Goal: Task Accomplishment & Management: Use online tool/utility

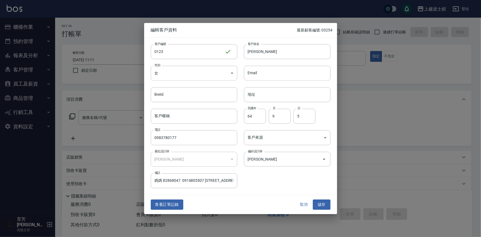
click at [237, 153] on div "客戶編號 0123 ​ 客戶編號 客戶姓名 [PERSON_NAME]姓名 性別 女 [DEMOGRAPHIC_DATA] 性別 Email Email li…" at bounding box center [237, 112] width 186 height 151
click at [303, 205] on button "取消" at bounding box center [304, 204] width 18 height 10
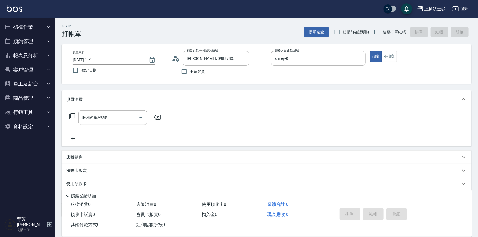
click at [27, 28] on button "櫃檯作業" at bounding box center [27, 27] width 51 height 14
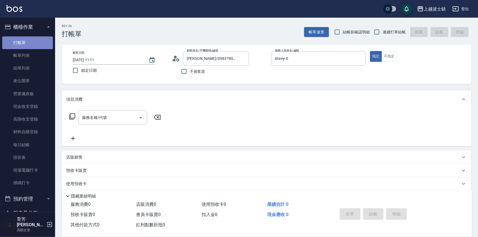
click at [29, 41] on link "打帳單" at bounding box center [27, 42] width 51 height 13
click at [29, 59] on link "帳單列表" at bounding box center [27, 55] width 51 height 13
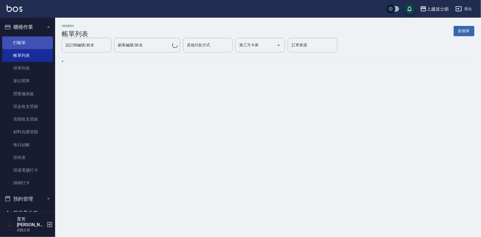
click at [34, 42] on link "打帳單" at bounding box center [27, 42] width 51 height 13
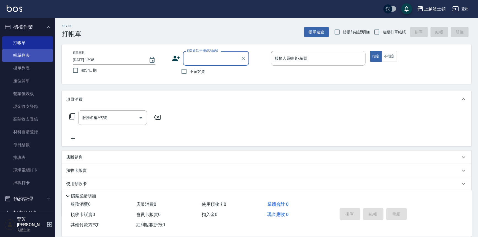
click at [10, 52] on link "帳單列表" at bounding box center [27, 55] width 51 height 13
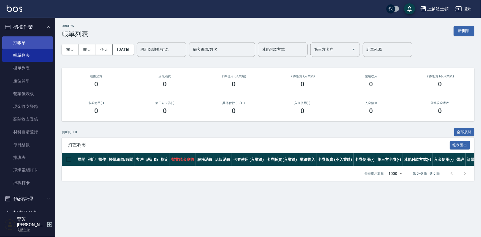
click at [29, 43] on link "打帳單" at bounding box center [27, 42] width 51 height 13
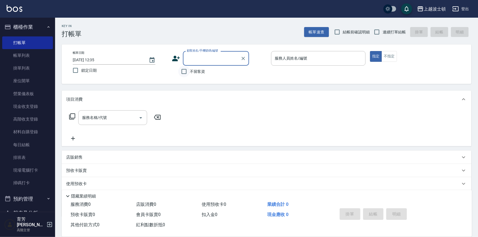
click at [182, 70] on input "不留客資" at bounding box center [184, 72] width 12 height 12
checkbox input "true"
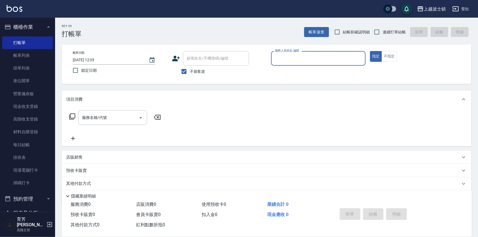
click at [308, 57] on input "服務人員姓名/編號" at bounding box center [318, 58] width 90 height 10
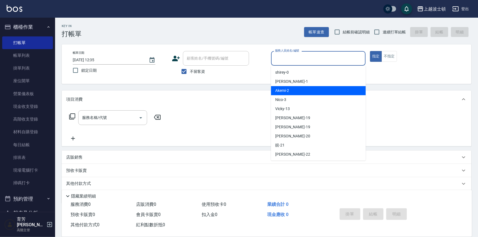
click at [304, 87] on div "Akemi -2" at bounding box center [318, 90] width 95 height 9
type input "Akemi-2"
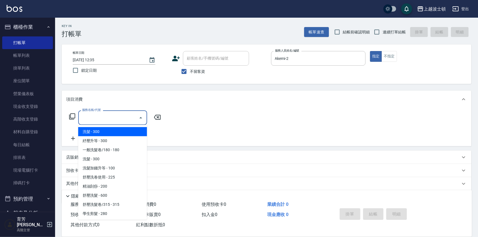
click at [105, 114] on input "服務名稱/代號" at bounding box center [109, 118] width 56 height 10
click at [115, 131] on span "洗髮 - 300" at bounding box center [112, 131] width 69 height 9
type input "洗髮(201)"
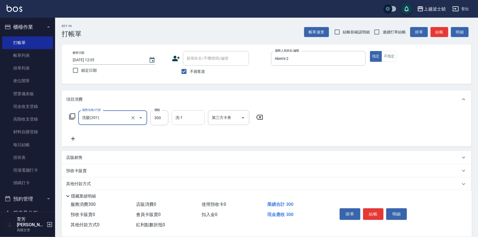
click at [183, 118] on input "洗-1" at bounding box center [188, 118] width 28 height 10
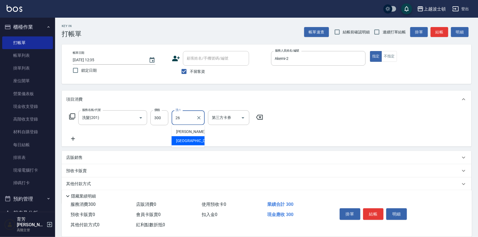
click at [191, 140] on div "又郡 -26" at bounding box center [188, 140] width 33 height 9
type input "又郡-26"
click at [74, 137] on icon at bounding box center [73, 138] width 14 height 7
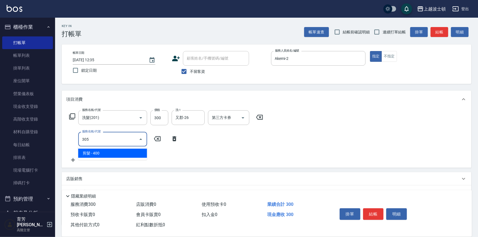
click at [102, 149] on span "剪髮 - 400" at bounding box center [112, 152] width 69 height 9
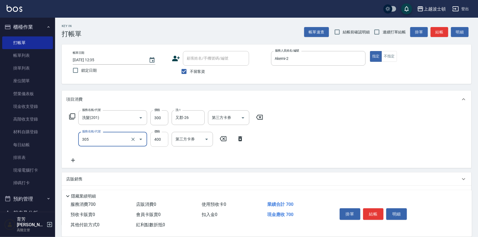
type input "剪髮(305)"
click at [159, 141] on input "400" at bounding box center [159, 139] width 18 height 15
type input "350"
click at [341, 137] on div "服務名稱/代號 洗髮(201) 服務名稱/代號 價格 300 價格 洗-1 又郡-26 洗-1 第三方卡券 第三方卡券 服務名稱/代號 剪髮(305) 服務名…" at bounding box center [266, 138] width 409 height 60
click at [375, 213] on button "結帳" at bounding box center [373, 214] width 21 height 12
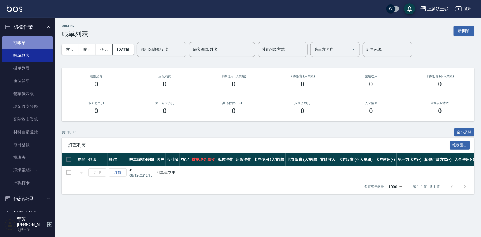
click at [33, 43] on link "打帳單" at bounding box center [27, 42] width 51 height 13
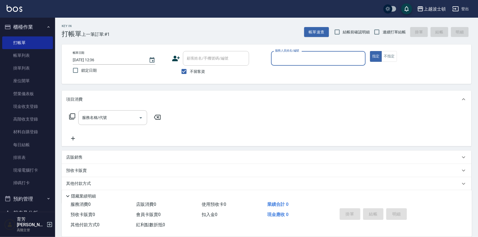
click at [321, 59] on input "服務人員姓名/編號" at bounding box center [318, 58] width 90 height 10
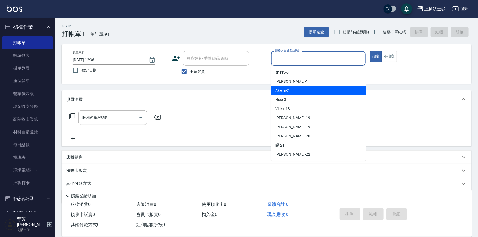
click at [328, 91] on div "Akemi -2" at bounding box center [318, 90] width 95 height 9
type input "Akemi-2"
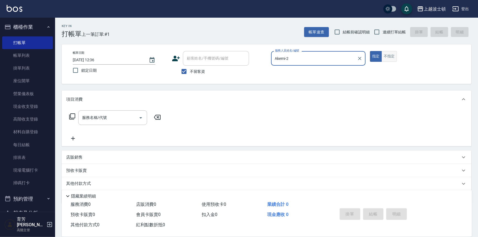
click at [394, 53] on button "不指定" at bounding box center [388, 56] width 15 height 11
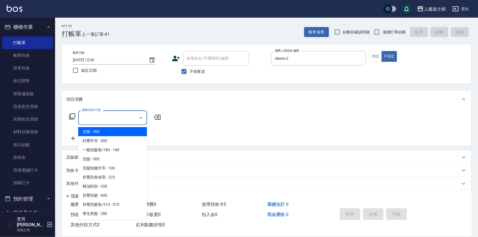
click at [123, 117] on input "服務名稱/代號" at bounding box center [109, 118] width 56 height 10
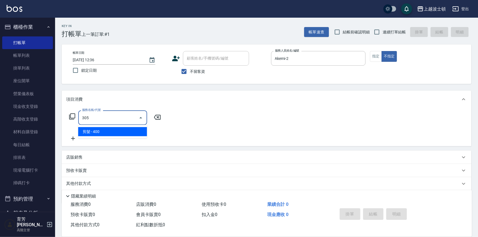
click at [134, 129] on span "剪髮 - 400" at bounding box center [112, 131] width 69 height 9
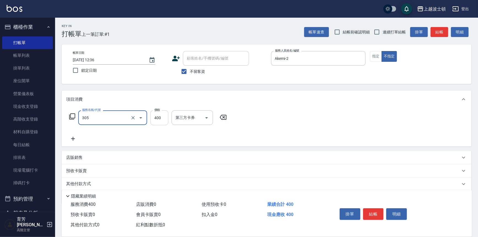
type input "剪髮(305)"
click at [162, 122] on input "400" at bounding box center [159, 117] width 18 height 15
type input "350"
click at [300, 116] on div "服務名稱/代號 剪髮(305) 服務名稱/代號 價格 350 價格 第三方卡券 第三方卡券" at bounding box center [266, 127] width 409 height 38
click at [369, 214] on button "結帳" at bounding box center [373, 214] width 21 height 12
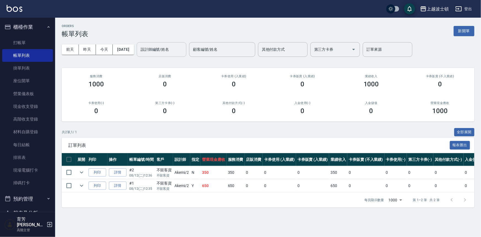
click at [172, 53] on input "設計師編號/姓名" at bounding box center [161, 50] width 45 height 10
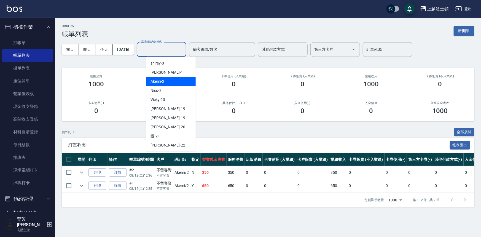
click at [178, 83] on div "Akemi -2" at bounding box center [171, 81] width 50 height 9
type input "Akemi-2"
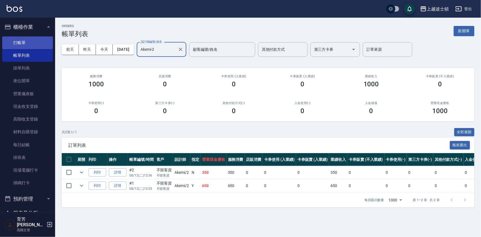
click at [26, 42] on link "打帳單" at bounding box center [27, 42] width 51 height 13
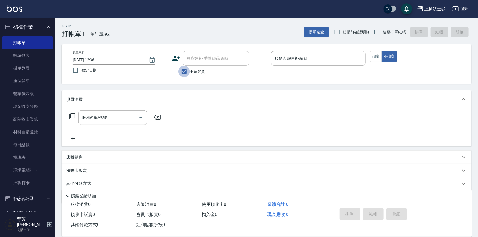
click at [187, 72] on input "不留客資" at bounding box center [184, 72] width 12 height 12
checkbox input "false"
click at [209, 55] on input "顧客姓名/手機號碼/編號" at bounding box center [211, 58] width 53 height 10
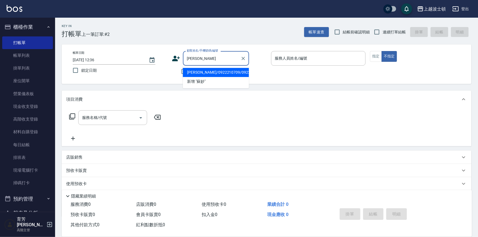
click at [197, 70] on li "[PERSON_NAME]/0922210709/0922210" at bounding box center [216, 72] width 66 height 9
type input "[PERSON_NAME]/0922210709/0922210"
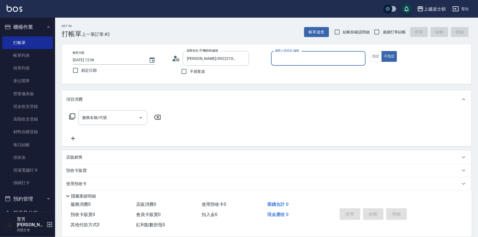
type input "Akemi-2"
click at [179, 58] on icon at bounding box center [176, 58] width 8 height 8
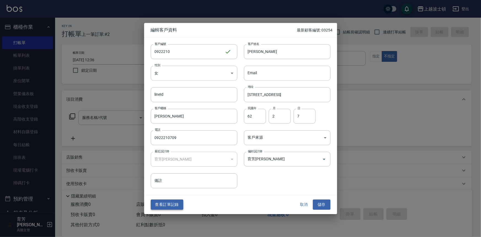
click at [179, 204] on button "查看訂單記錄" at bounding box center [167, 204] width 32 height 10
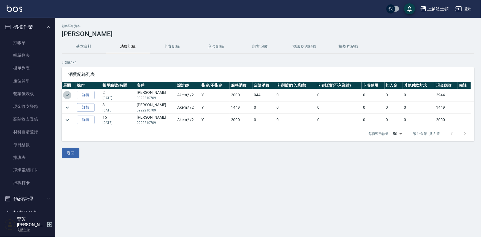
click at [67, 94] on icon "expand row" at bounding box center [67, 95] width 7 height 7
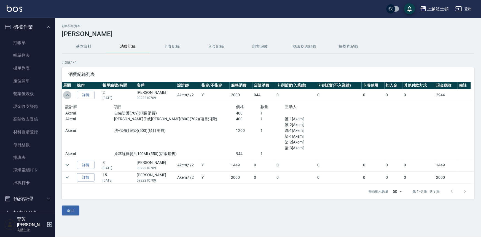
click at [67, 96] on icon "expand row" at bounding box center [67, 95] width 7 height 7
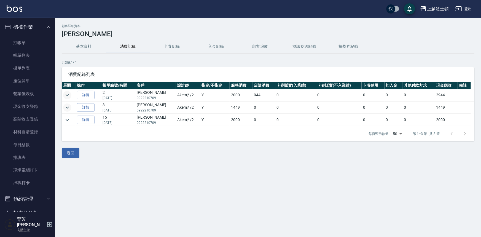
click at [70, 108] on icon "expand row" at bounding box center [67, 107] width 7 height 7
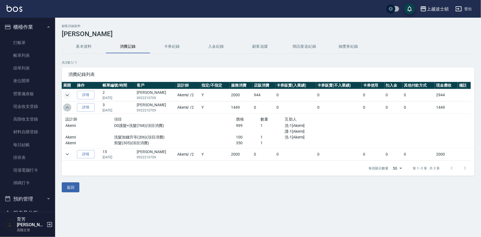
click at [70, 108] on icon "expand row" at bounding box center [67, 107] width 7 height 7
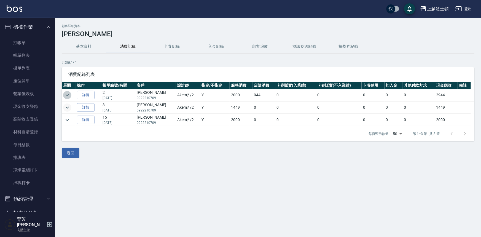
click at [70, 94] on icon "expand row" at bounding box center [67, 95] width 7 height 7
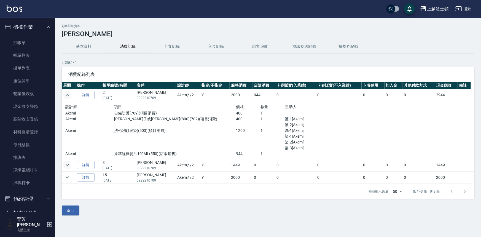
click at [69, 94] on icon "expand row" at bounding box center [67, 95] width 7 height 7
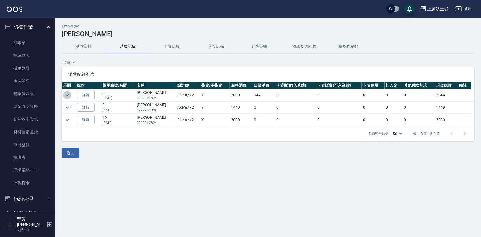
click at [69, 96] on icon "expand row" at bounding box center [67, 95] width 7 height 7
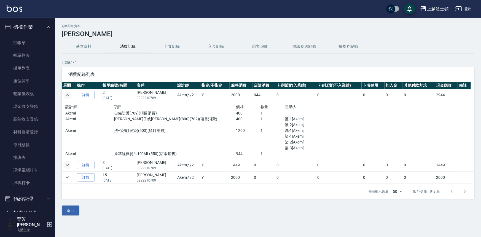
click at [69, 93] on icon "expand row" at bounding box center [67, 95] width 7 height 7
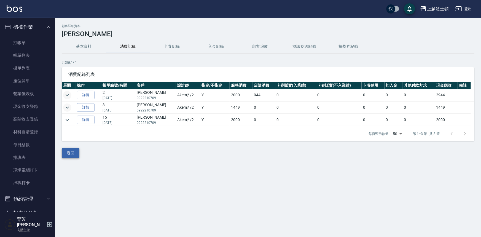
click at [67, 151] on button "返回" at bounding box center [71, 153] width 18 height 10
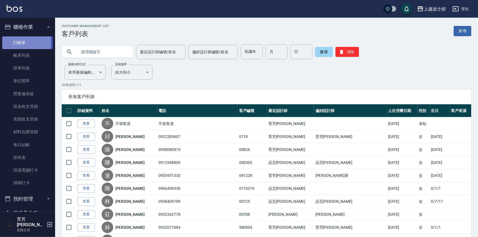
click at [17, 42] on link "打帳單" at bounding box center [27, 42] width 51 height 13
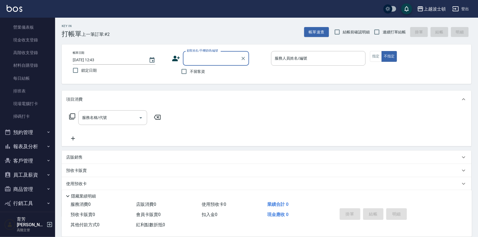
scroll to position [80, 0]
click at [20, 132] on button "報表及分析" at bounding box center [27, 132] width 51 height 14
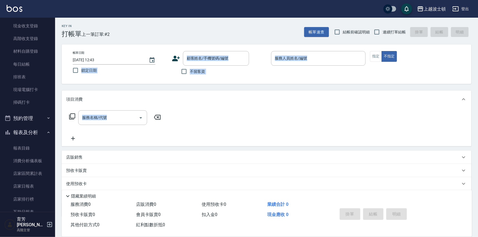
drag, startPoint x: 55, startPoint y: 80, endPoint x: 56, endPoint y: 154, distance: 73.8
click at [56, 154] on div "Key In 打帳單 上一筆訂單:#2 帳單速查 結帳前確認明細 連續打單結帳 掛單 結帳 明細 帳單日期 [DATE] 12:43 鎖定日期 顧客姓名/手機…" at bounding box center [266, 143] width 423 height 251
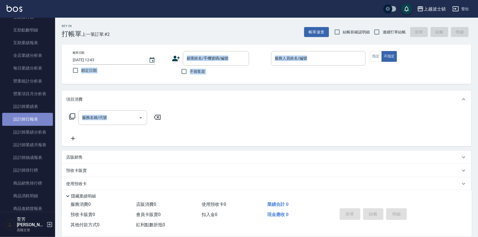
click at [41, 116] on link "設計師日報表" at bounding box center [27, 119] width 51 height 13
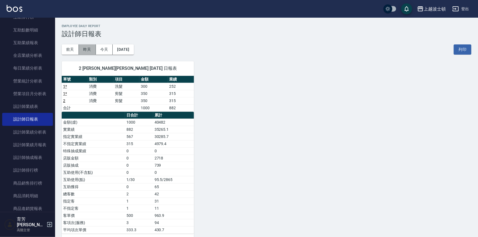
click at [88, 52] on button "昨天" at bounding box center [87, 49] width 17 height 10
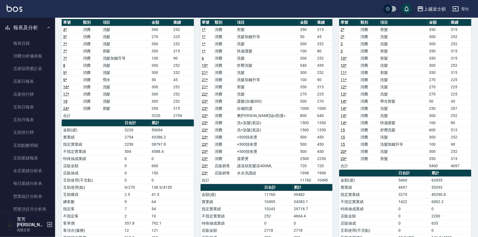
scroll to position [166, 0]
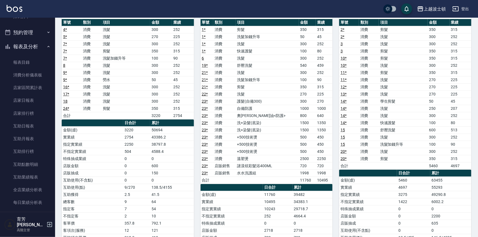
click at [27, 49] on button "報表及分析" at bounding box center [27, 46] width 51 height 14
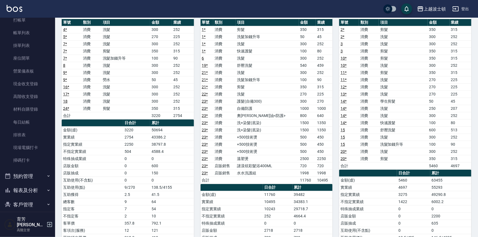
scroll to position [0, 0]
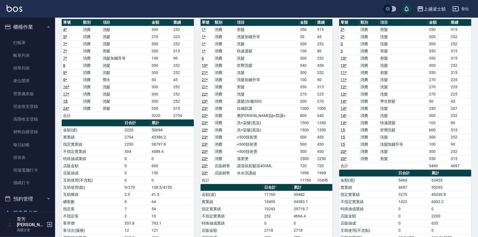
click at [69, 24] on th "單號" at bounding box center [72, 22] width 20 height 7
click at [28, 46] on link "打帳單" at bounding box center [27, 42] width 51 height 13
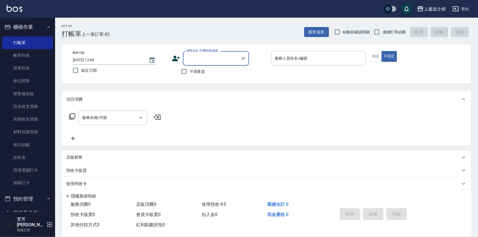
click at [187, 53] on input "顧客姓名/手機號碼/編號" at bounding box center [211, 58] width 53 height 10
type input "診"
